Goal: Information Seeking & Learning: Learn about a topic

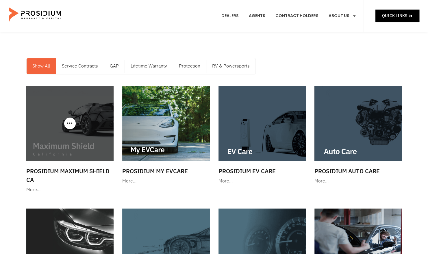
click at [72, 124] on div at bounding box center [70, 123] width 88 height 75
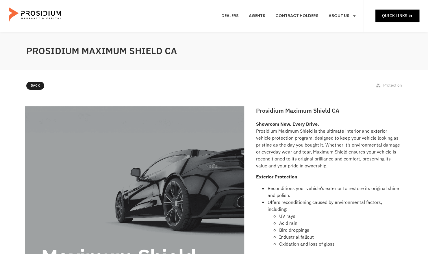
click at [40, 84] on span "Back" at bounding box center [35, 85] width 9 height 6
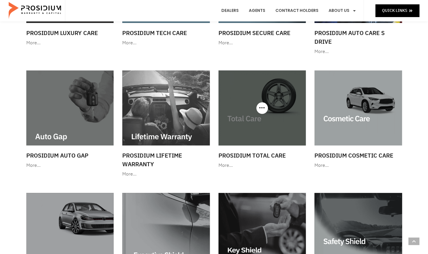
scroll to position [347, 0]
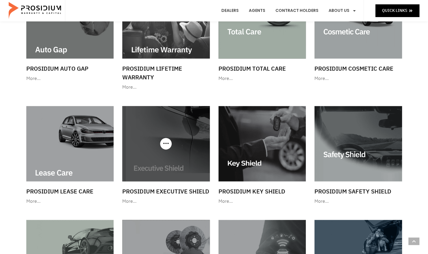
click at [181, 151] on img at bounding box center [166, 143] width 88 height 75
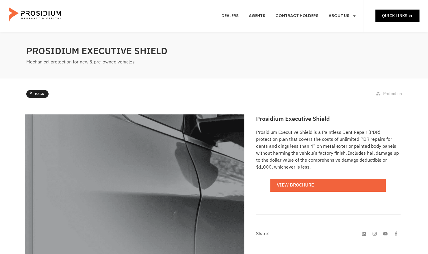
click at [37, 94] on span "Back" at bounding box center [39, 94] width 9 height 6
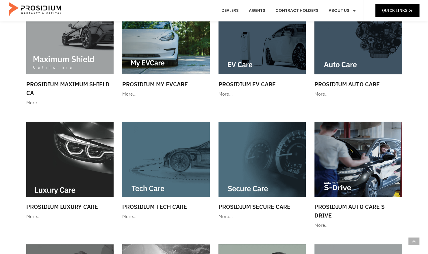
scroll to position [174, 0]
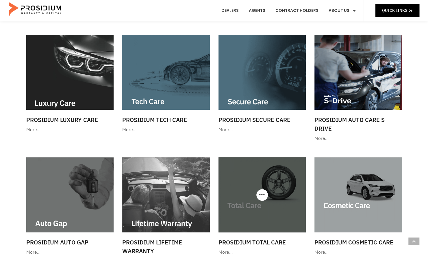
click at [246, 187] on img at bounding box center [263, 194] width 88 height 75
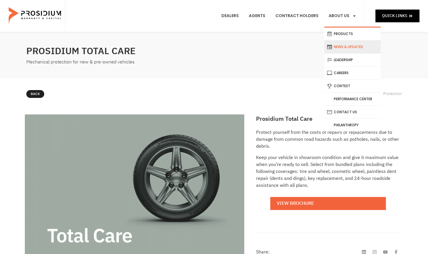
click at [349, 46] on link "News & Updates" at bounding box center [353, 47] width 56 height 13
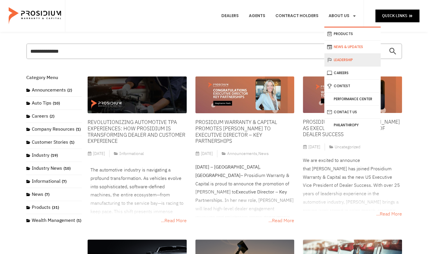
click at [351, 59] on link "Leadership" at bounding box center [353, 60] width 56 height 13
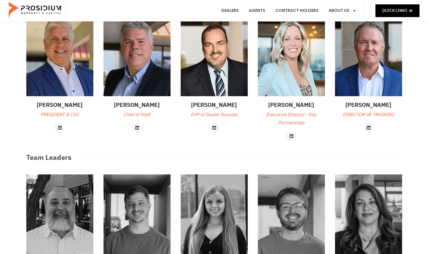
scroll to position [62, 0]
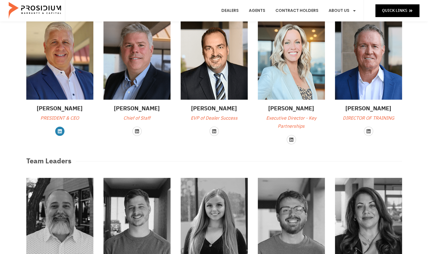
click at [60, 130] on icon at bounding box center [60, 131] width 4 height 4
